Goal: Information Seeking & Learning: Find specific page/section

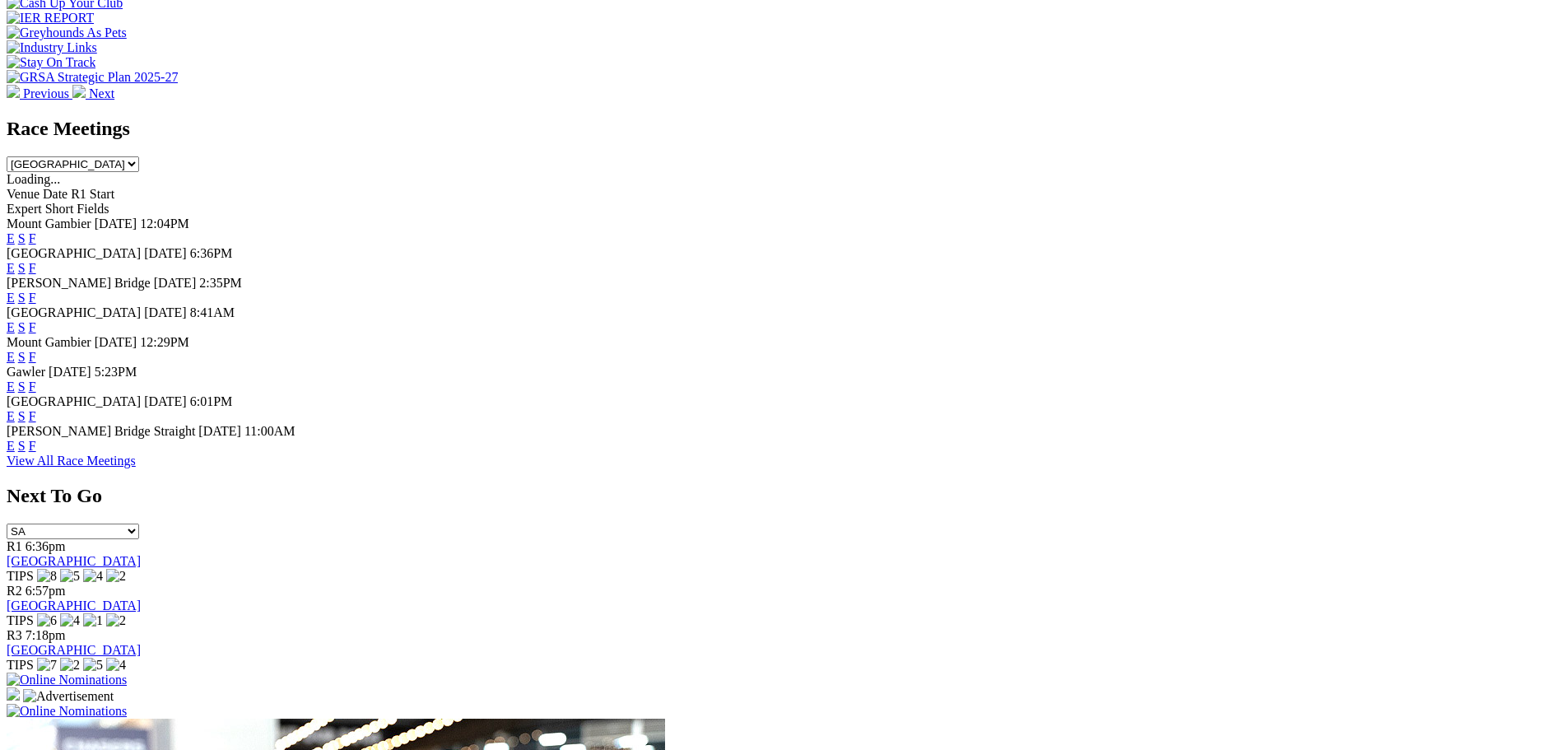
scroll to position [659, 0]
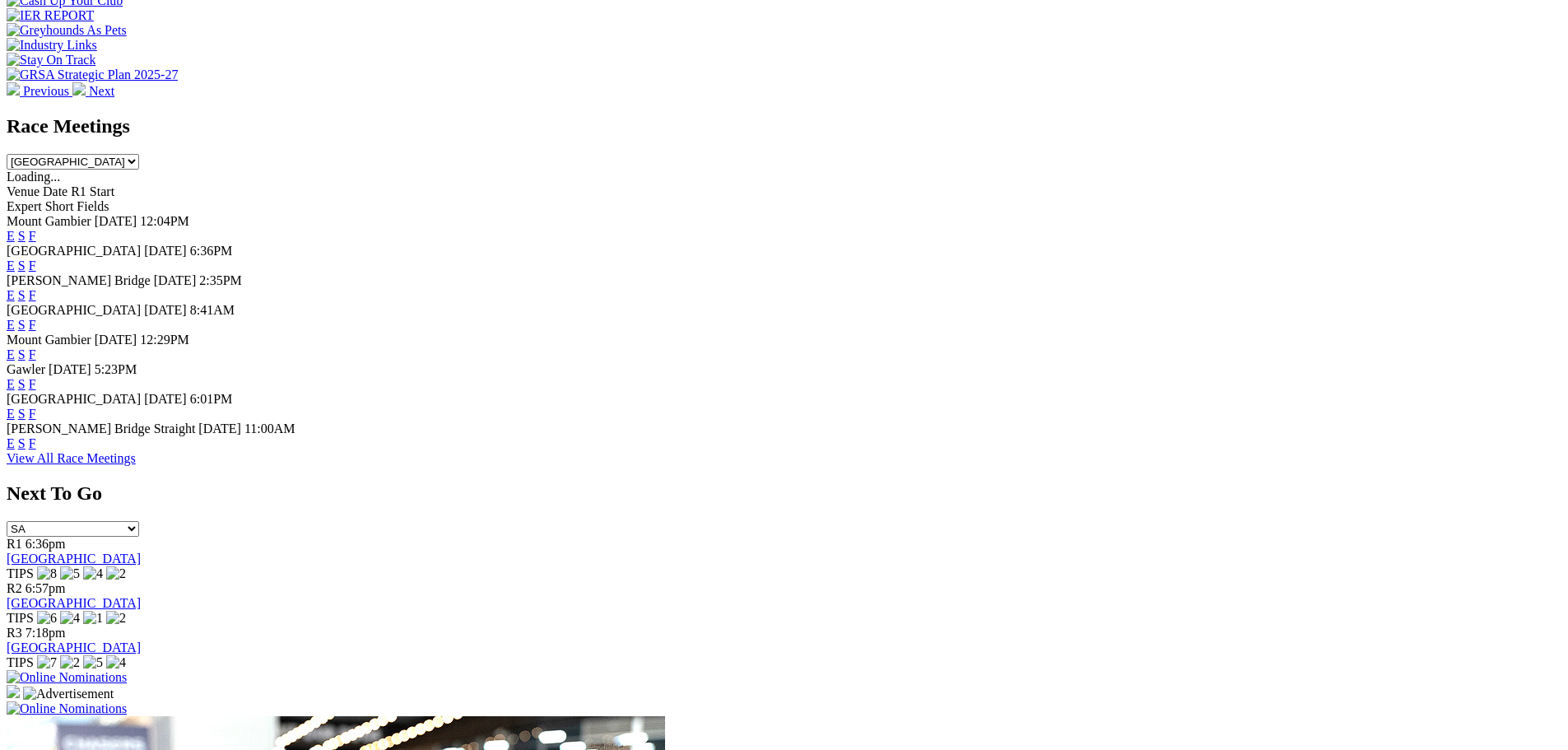
click at [36, 288] on link "F" at bounding box center [32, 295] width 7 height 14
